Goal: Communication & Community: Share content

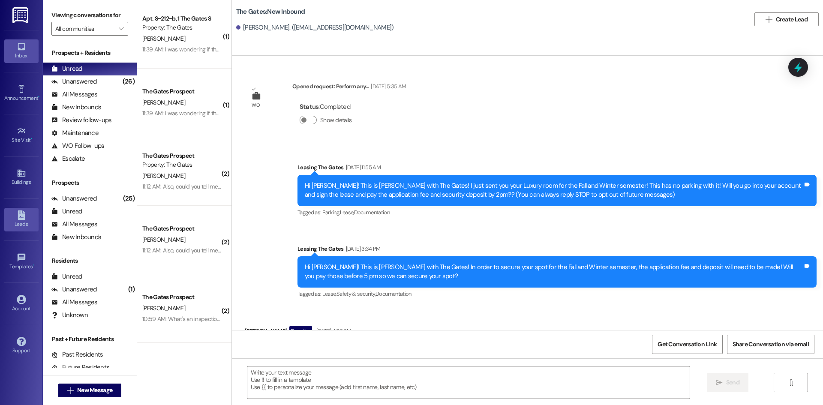
scroll to position [803, 0]
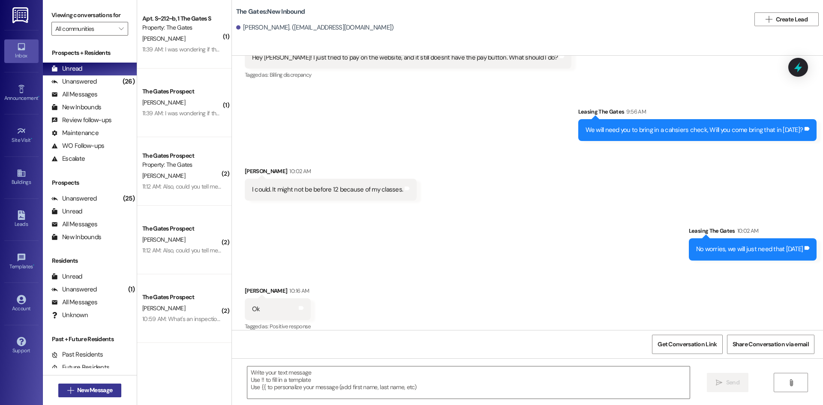
click at [100, 394] on span "New Message" at bounding box center [94, 390] width 35 height 9
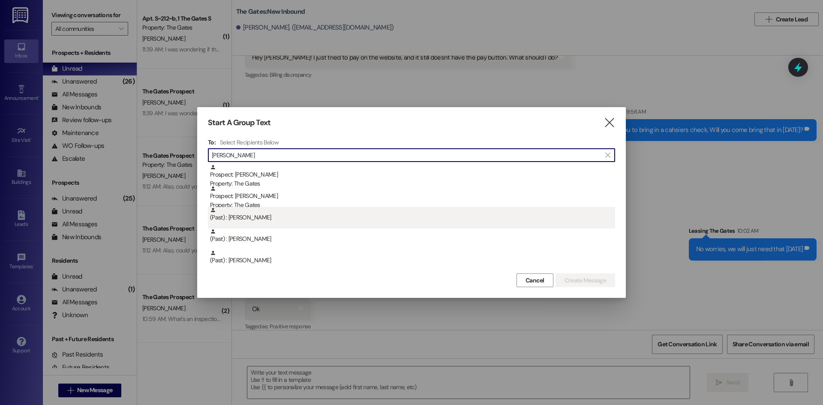
type input "kari"
click at [256, 226] on div "(Past) : Kari Anderson" at bounding box center [411, 217] width 407 height 21
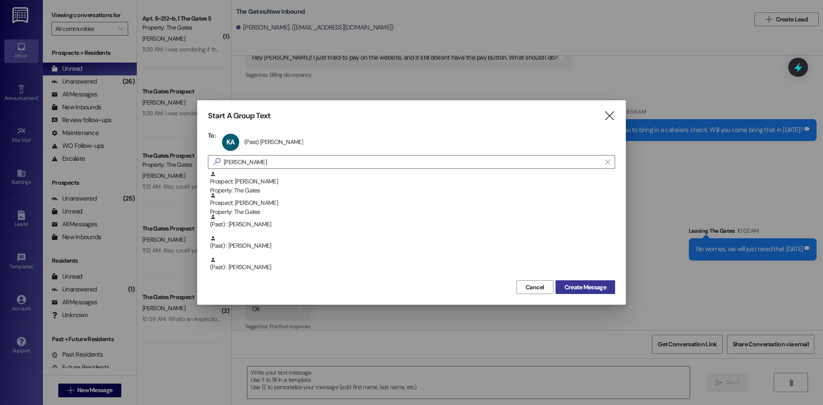
click at [607, 287] on button "Create Message" at bounding box center [585, 287] width 60 height 14
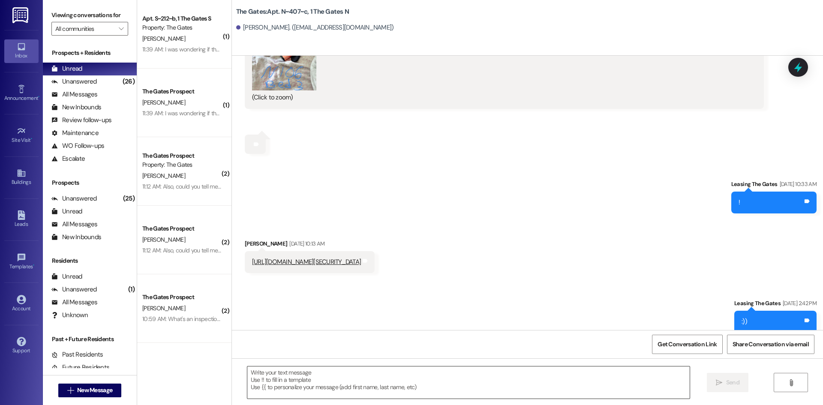
click at [299, 383] on textarea at bounding box center [468, 382] width 442 height 32
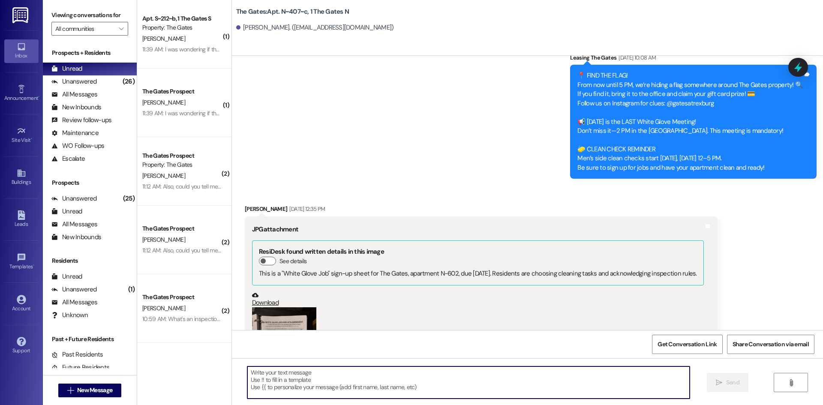
paste textarea "Lorem Ipsum Dolorsita! Consect ad Elit Seddoeiu! 🎉 Te inc ut labo et dolo mag a…"
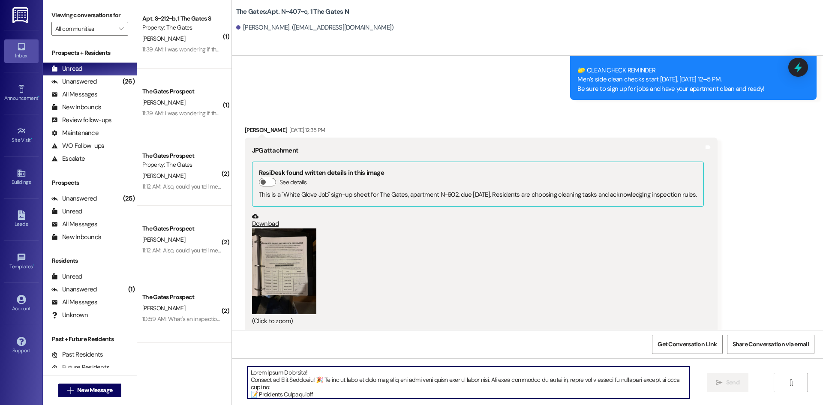
scroll to position [153, 0]
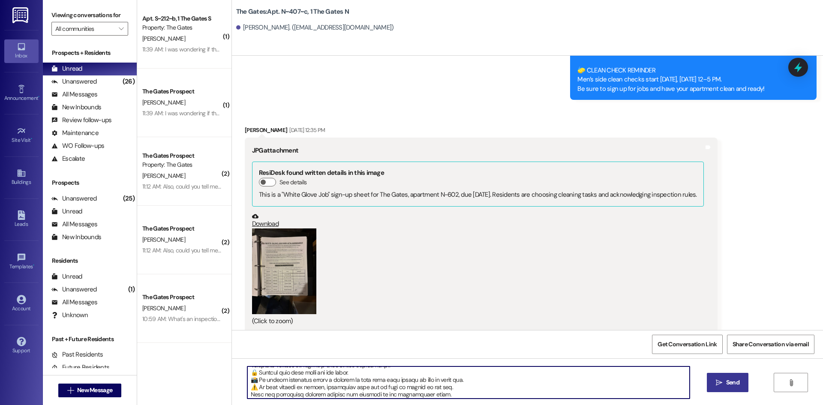
type textarea "Lorem Ipsum Dolorsita! Consect ad Elit Seddoeiu! 🎉 Te inc ut labo et dolo mag a…"
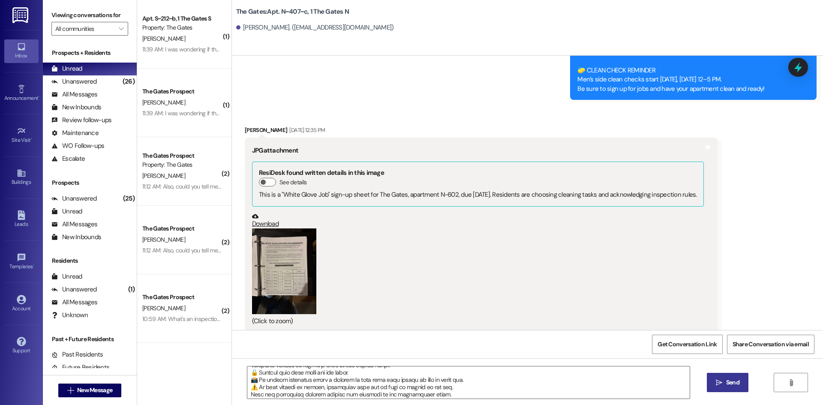
click at [736, 375] on button " Send" at bounding box center [727, 382] width 42 height 19
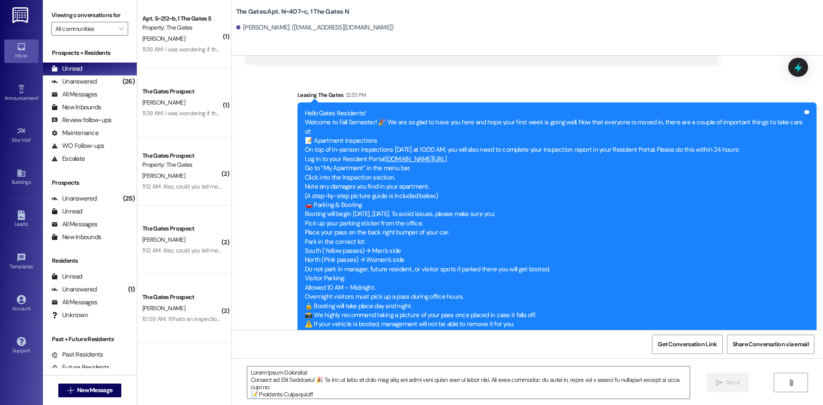
scroll to position [16646, 0]
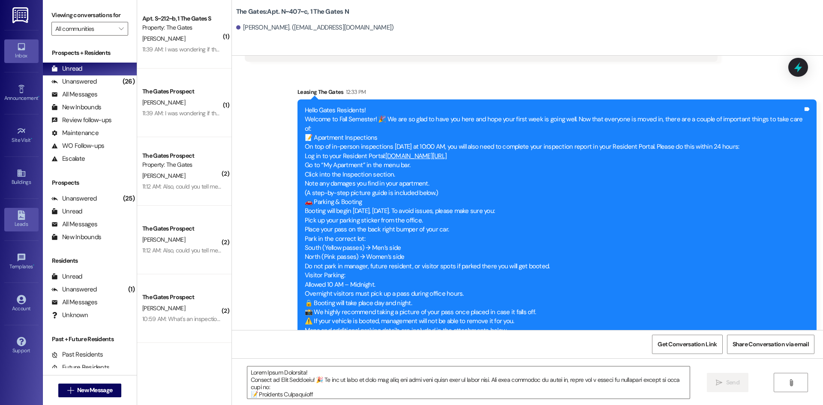
click at [24, 219] on icon at bounding box center [21, 214] width 7 height 9
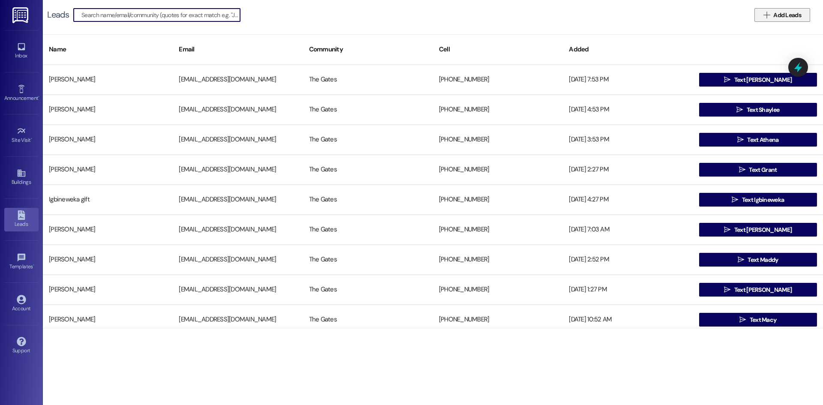
click at [772, 13] on span "Add Leads" at bounding box center [786, 15] width 31 height 9
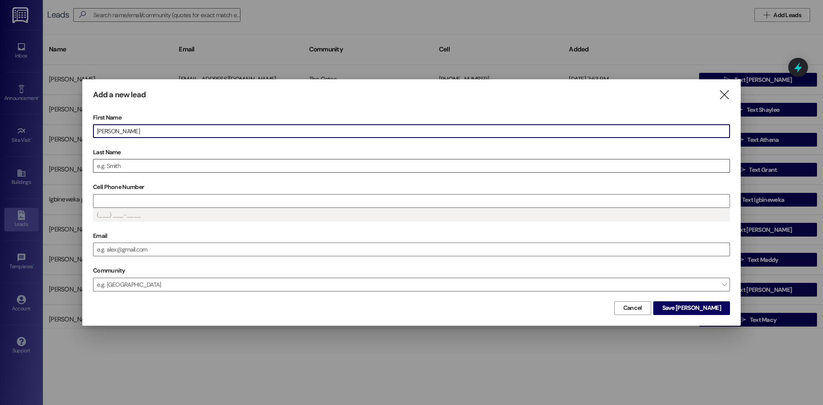
click at [117, 168] on input "Last Name" at bounding box center [411, 165] width 636 height 13
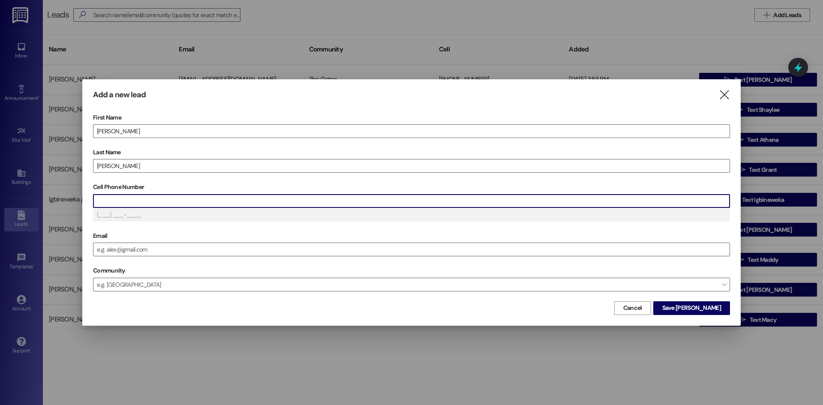
click at [124, 200] on input "Cell Phone Number" at bounding box center [411, 200] width 636 height 13
click at [127, 246] on input "Email" at bounding box center [411, 249] width 636 height 13
click at [128, 246] on input "Email" at bounding box center [411, 249] width 636 height 13
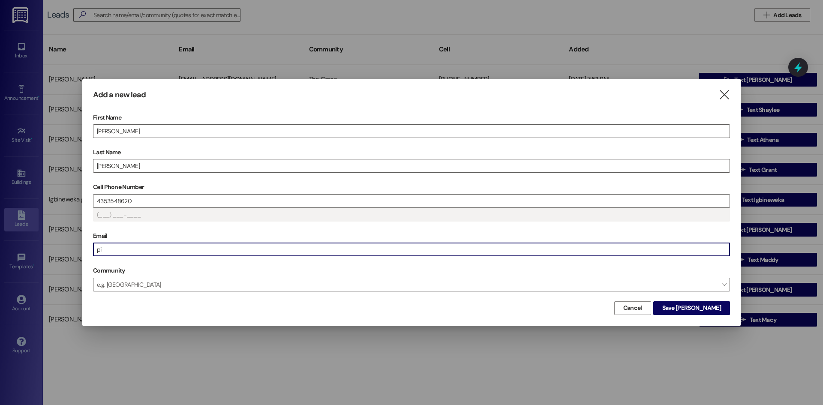
type input "(435) 354-8620"
click at [706, 309] on span "Save Hurst" at bounding box center [691, 307] width 59 height 9
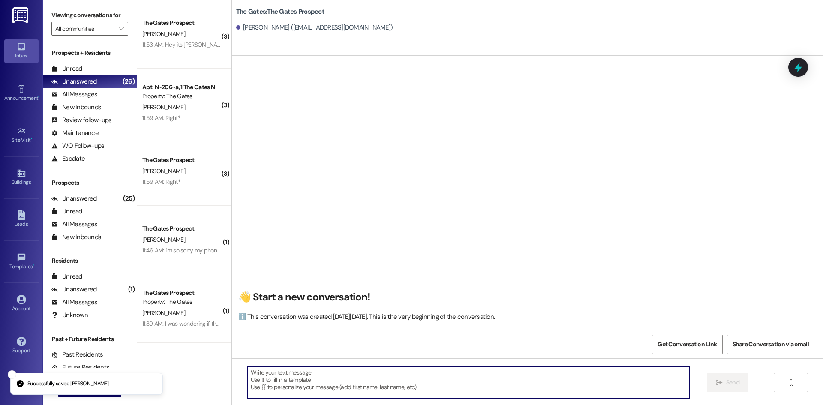
click at [278, 381] on textarea at bounding box center [468, 382] width 442 height 32
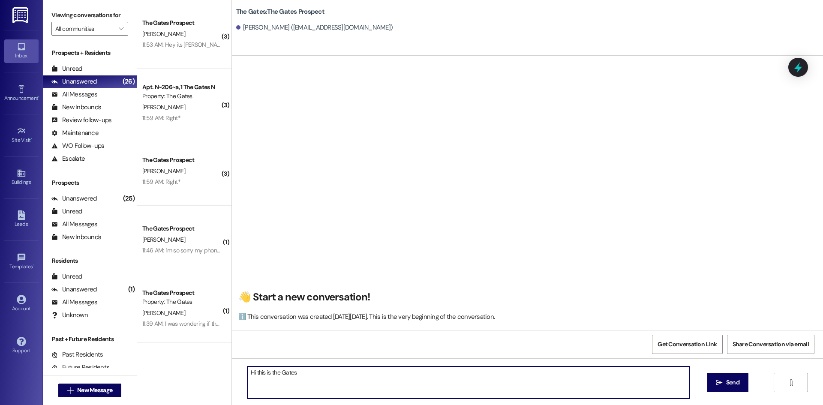
type textarea "Hi this is the Gates!"
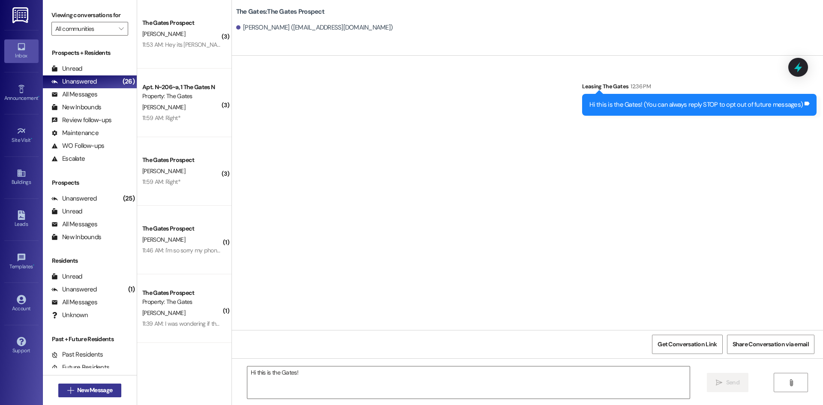
click at [67, 391] on icon "" at bounding box center [70, 390] width 6 height 7
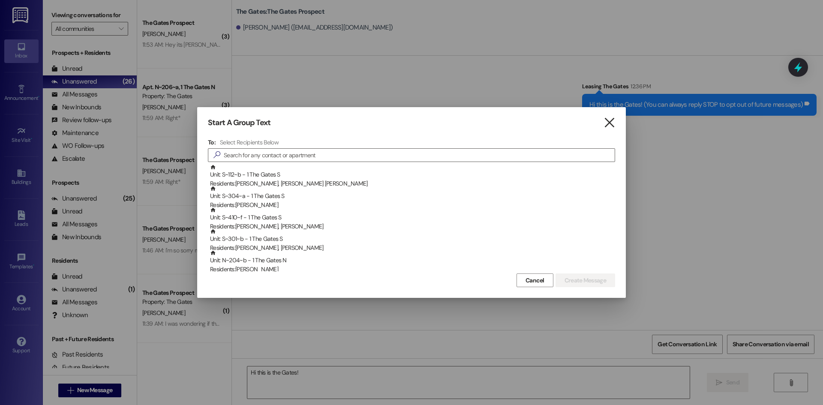
click at [610, 123] on icon "" at bounding box center [609, 122] width 12 height 9
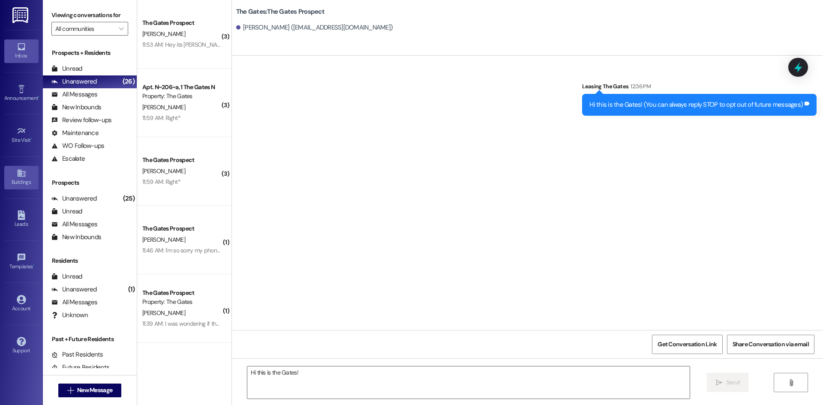
click at [20, 183] on div "Buildings" at bounding box center [21, 182] width 43 height 9
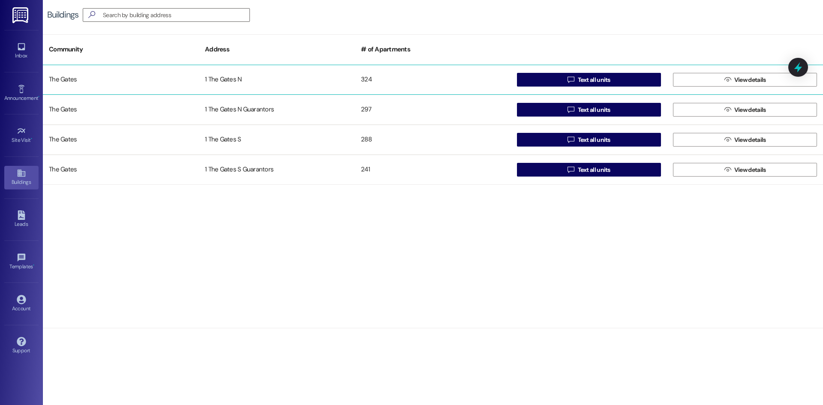
click at [566, 68] on div "The Gates 1 The Gates N 324  Text all units  View details" at bounding box center [433, 80] width 780 height 30
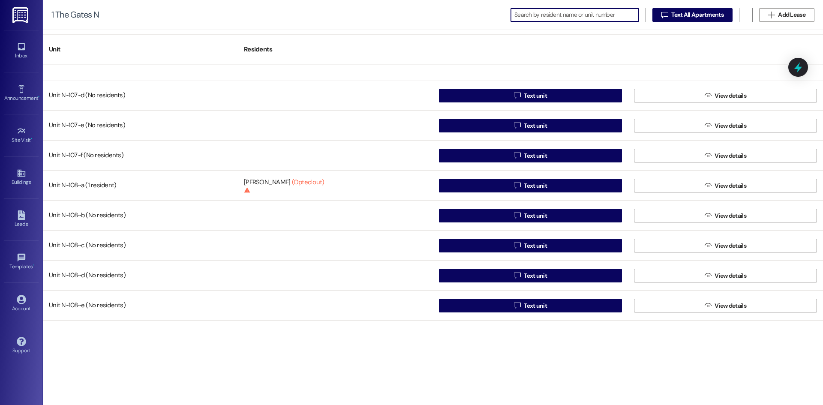
scroll to position [1200, 0]
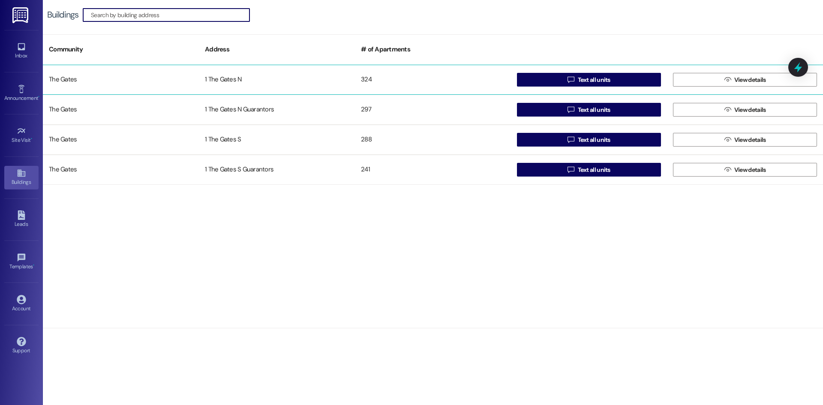
click at [551, 87] on div " Text all units" at bounding box center [589, 79] width 156 height 17
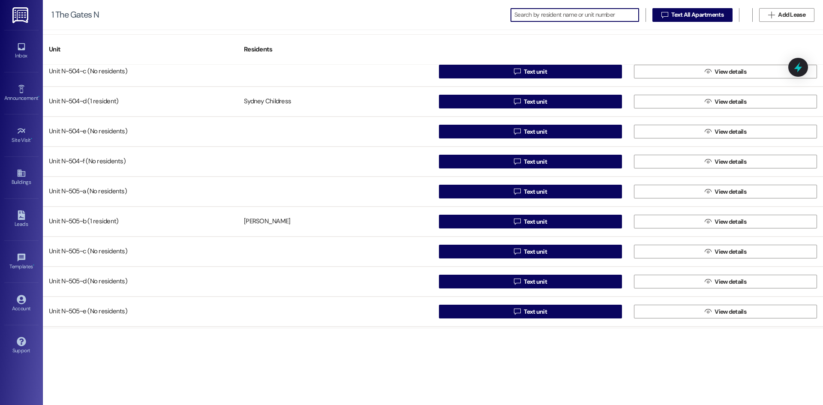
scroll to position [7412, 0]
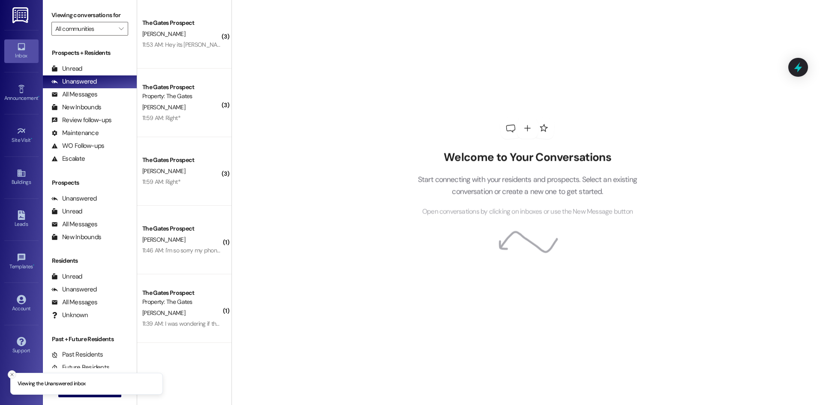
click at [12, 373] on icon "Close toast" at bounding box center [11, 374] width 5 height 5
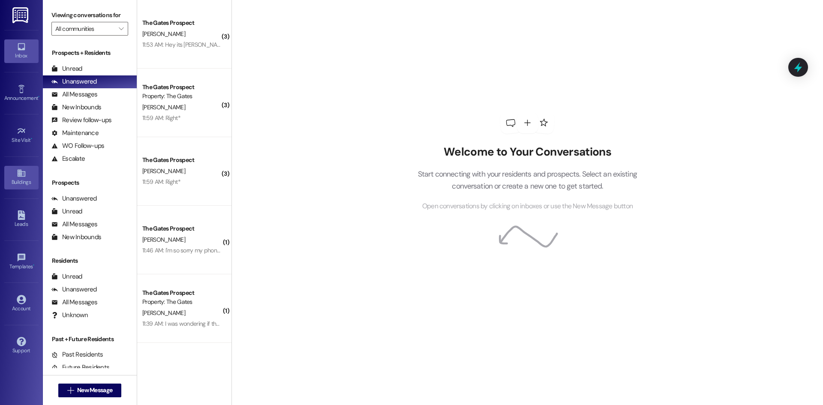
click at [18, 171] on icon at bounding box center [21, 173] width 8 height 7
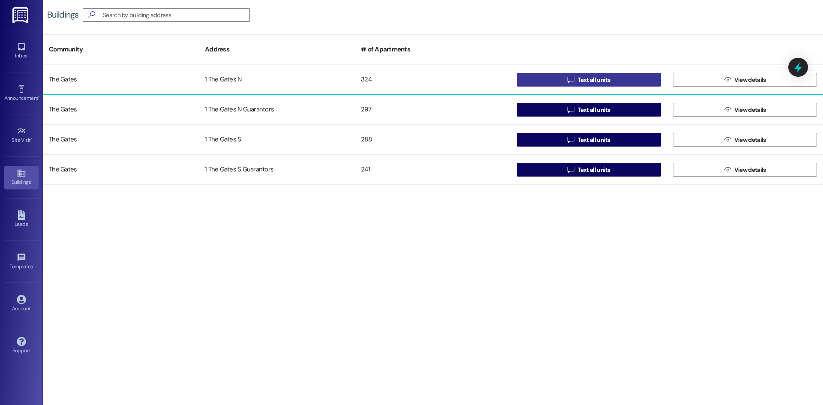
click at [561, 80] on button " Text all units" at bounding box center [589, 80] width 144 height 14
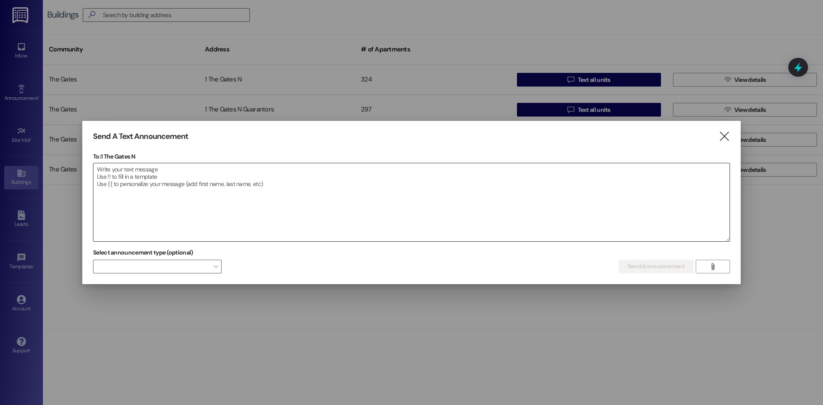
click at [117, 177] on textarea at bounding box center [411, 202] width 636 height 78
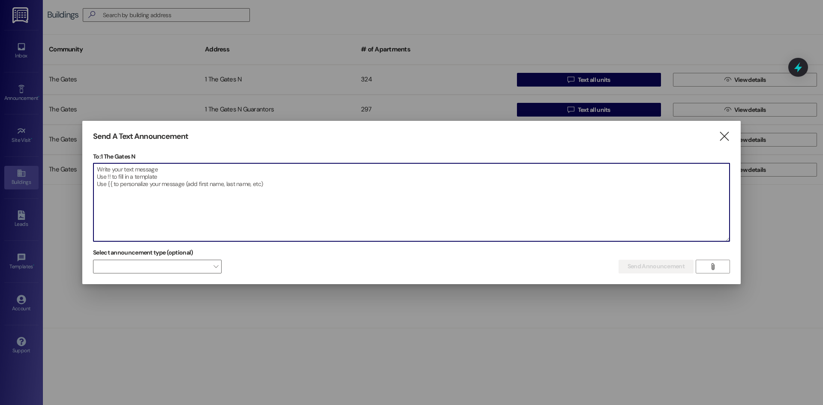
paste textarea "Lorem Ipsum Dolorsita! Consect ad Elit Seddoeiu! 🎉 Te inc ut labo et dolo mag a…"
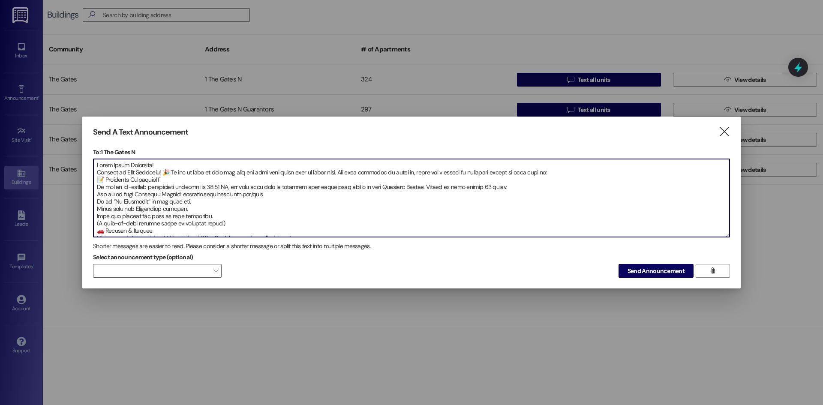
drag, startPoint x: 220, startPoint y: 223, endPoint x: 94, endPoint y: 224, distance: 125.5
click at [94, 224] on textarea at bounding box center [411, 198] width 636 height 78
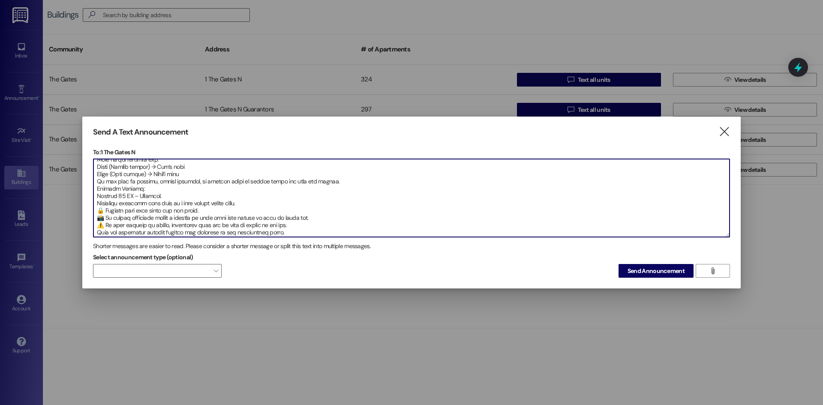
scroll to position [95, 0]
drag, startPoint x: 284, startPoint y: 233, endPoint x: 96, endPoint y: 230, distance: 187.7
click at [96, 230] on textarea at bounding box center [411, 198] width 636 height 78
click at [290, 233] on textarea at bounding box center [411, 198] width 636 height 78
drag, startPoint x: 284, startPoint y: 231, endPoint x: 218, endPoint y: 232, distance: 66.4
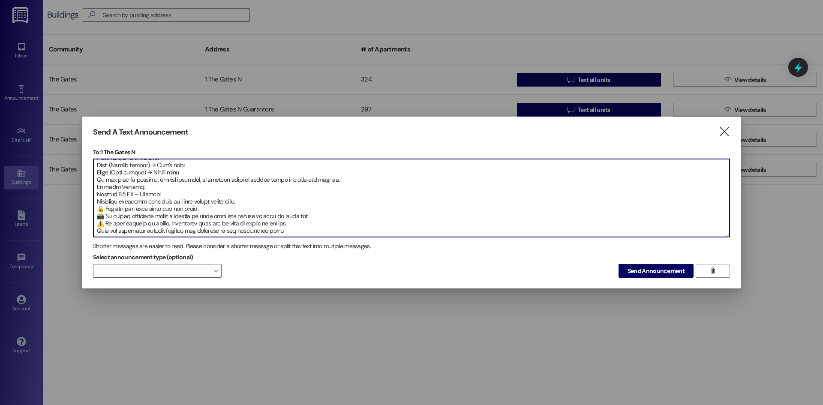
click at [218, 232] on textarea at bounding box center [411, 198] width 636 height 78
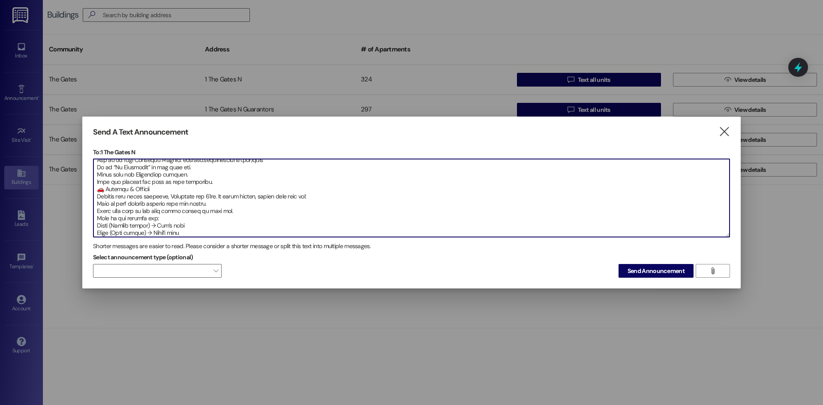
scroll to position [0, 0]
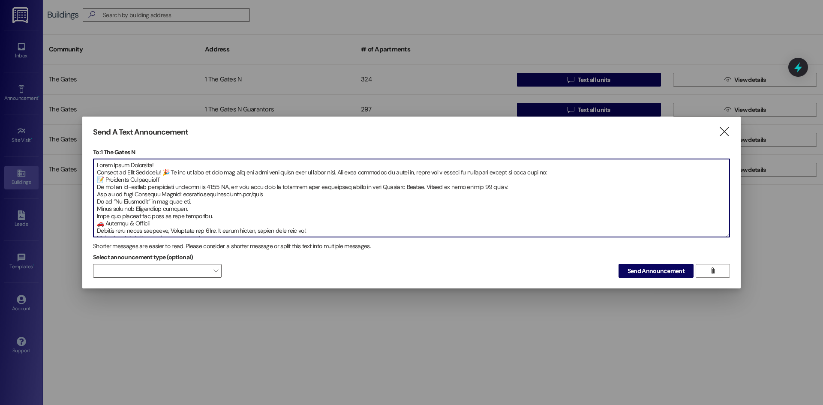
drag, startPoint x: 258, startPoint y: 231, endPoint x: 84, endPoint y: 140, distance: 196.2
click at [84, 140] on div "Send A Text Announcement  To: 1 The Gates N  Drop image file here Shorter mes…" at bounding box center [411, 203] width 658 height 172
type textarea "Lorem Ipsum Dolorsita! Consect ad Elit Seddoeiu! 🎉 Te inc ut labo et dolo mag a…"
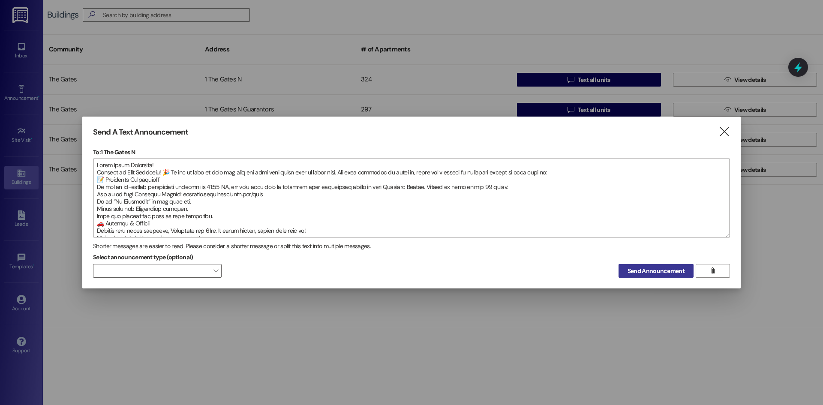
click at [631, 275] on span "Send Announcement" at bounding box center [655, 270] width 57 height 9
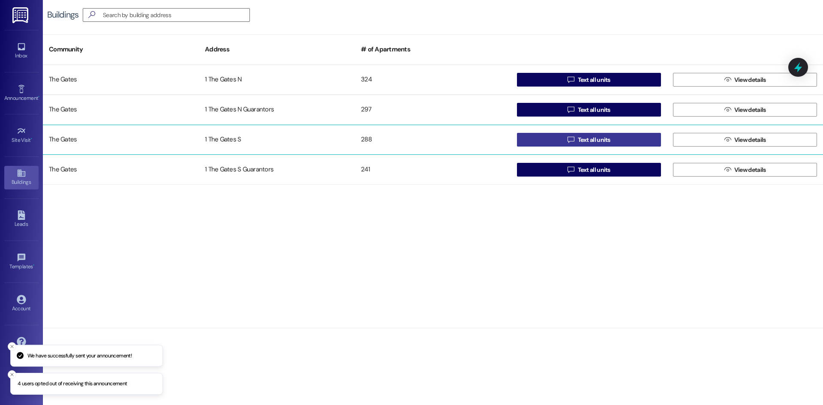
click at [544, 138] on button " Text all units" at bounding box center [589, 140] width 144 height 14
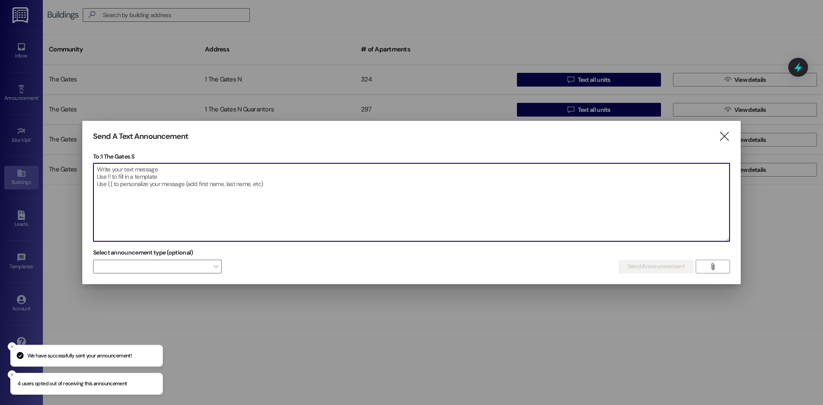
click at [161, 174] on textarea at bounding box center [411, 202] width 636 height 78
paste textarea "Lorem Ipsum Dolorsita! Consect ad Elit Seddoeiu! 🎉 Te inc ut labo et dolo mag a…"
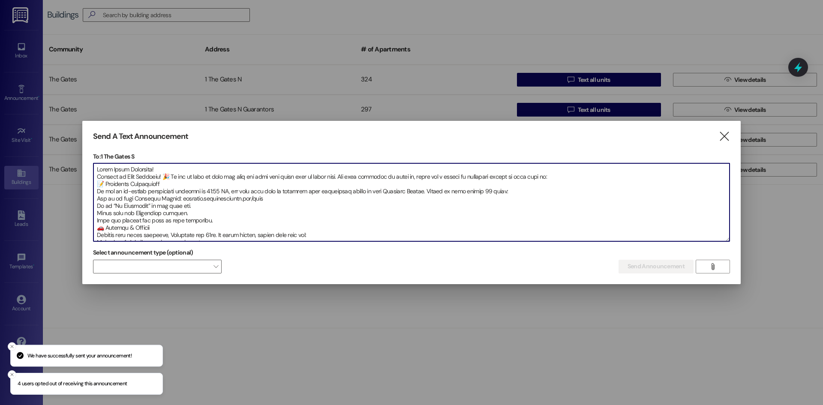
scroll to position [92, 0]
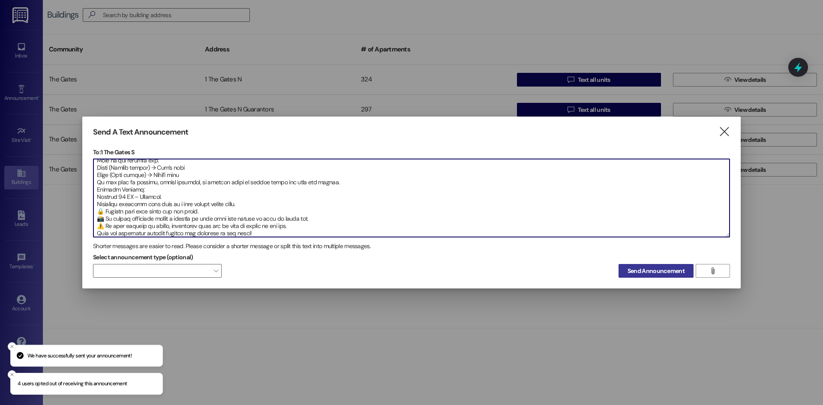
type textarea "Lorem Ipsum Dolorsita! Consect ad Elit Seddoeiu! 🎉 Te inc ut labo et dolo mag a…"
click at [654, 272] on span "Send Announcement" at bounding box center [655, 270] width 57 height 9
